Goal: Find specific page/section: Find specific page/section

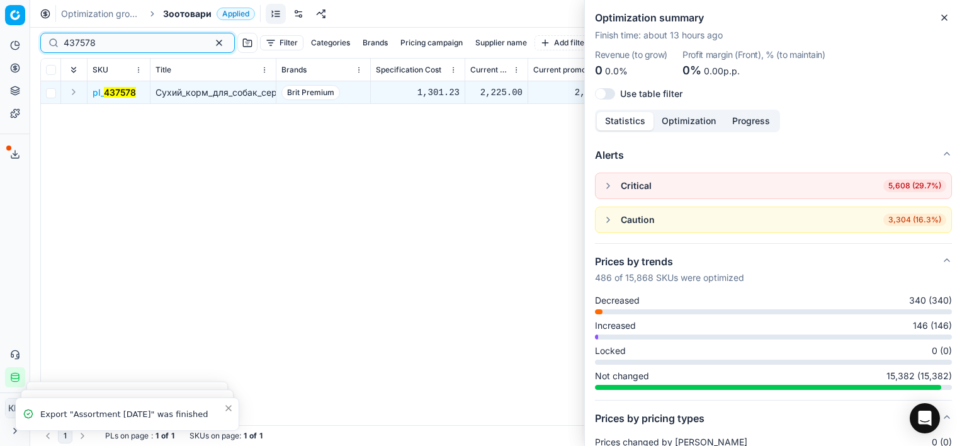
click at [124, 44] on input "437578" at bounding box center [133, 43] width 138 height 13
type input "477206"
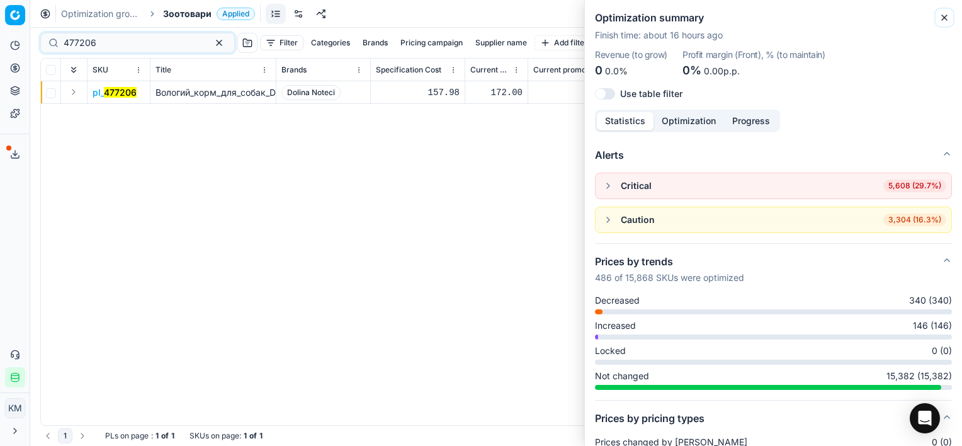
click at [944, 18] on icon "button" at bounding box center [944, 18] width 10 height 10
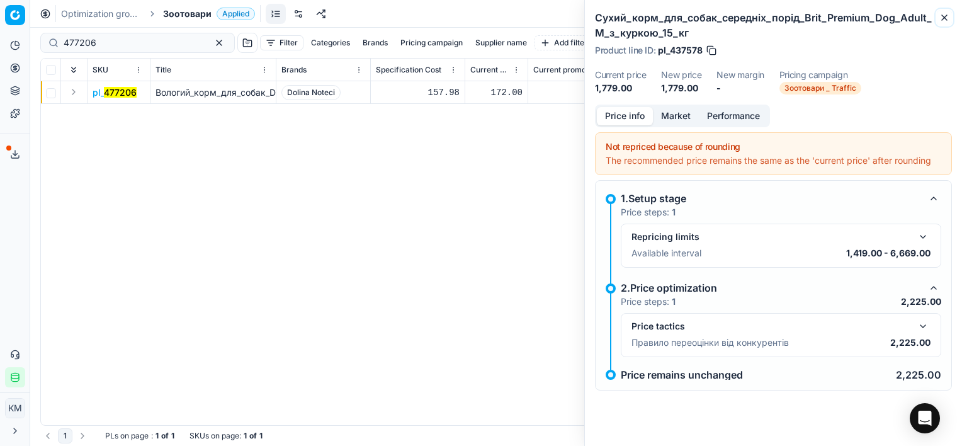
click at [943, 18] on icon "button" at bounding box center [944, 17] width 5 height 5
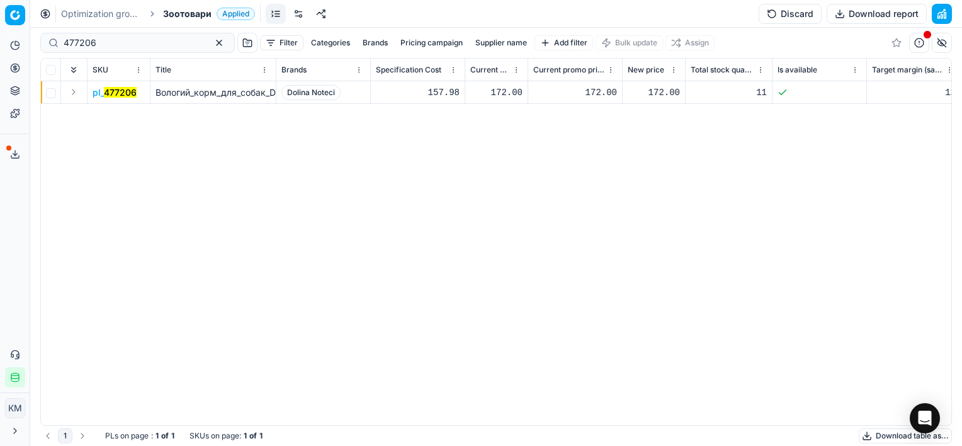
click at [122, 93] on mark "477206" at bounding box center [120, 92] width 33 height 11
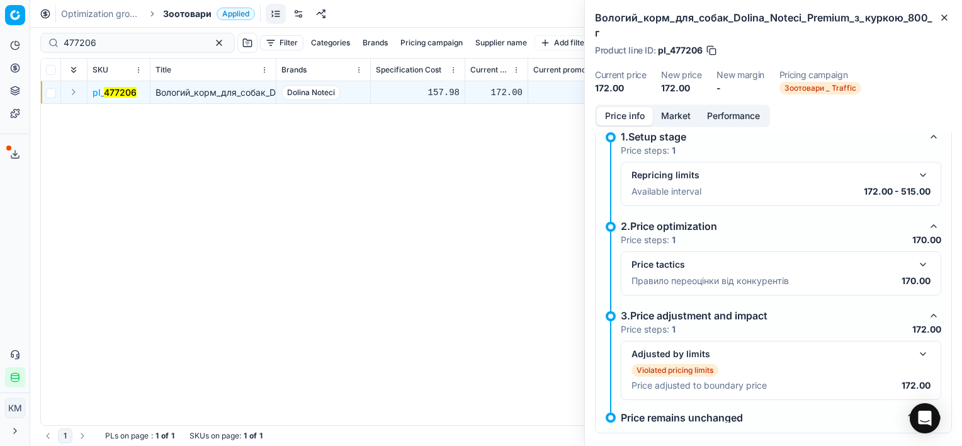
scroll to position [76, 0]
click at [915, 256] on button "button" at bounding box center [922, 263] width 15 height 15
